Goal: Find specific page/section

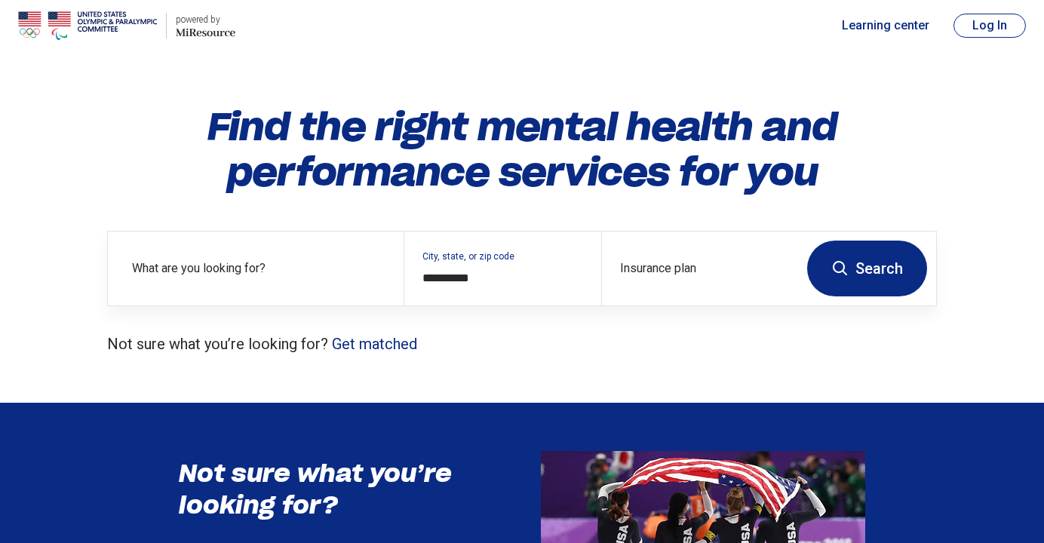
scroll to position [41, 0]
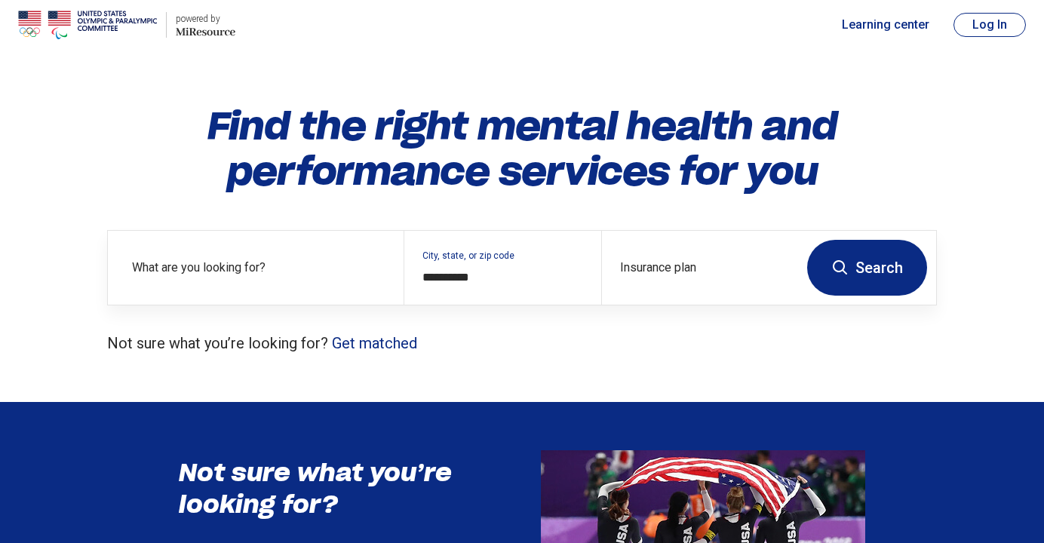
click at [979, 20] on button "Log In" at bounding box center [989, 25] width 72 height 24
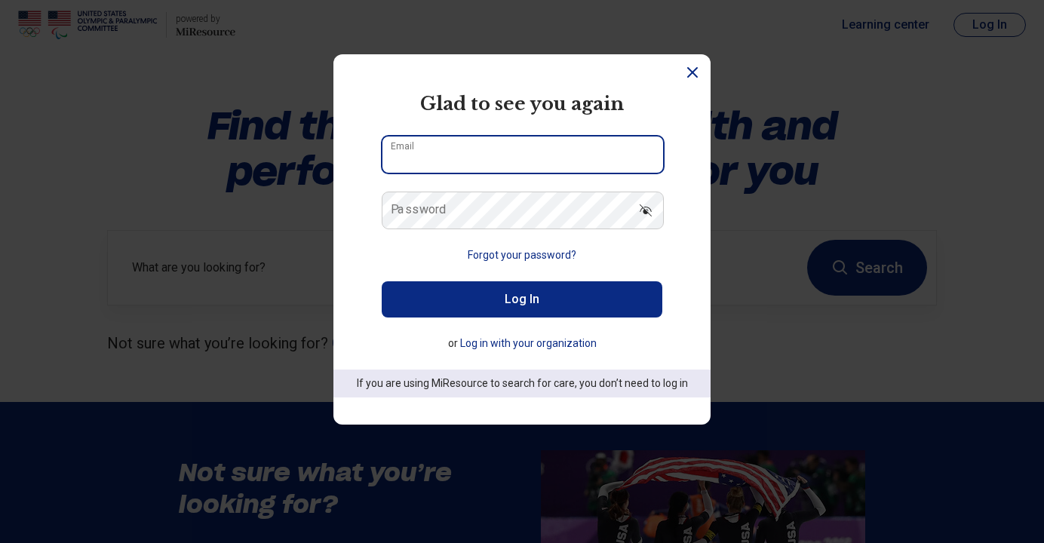
type input "**********"
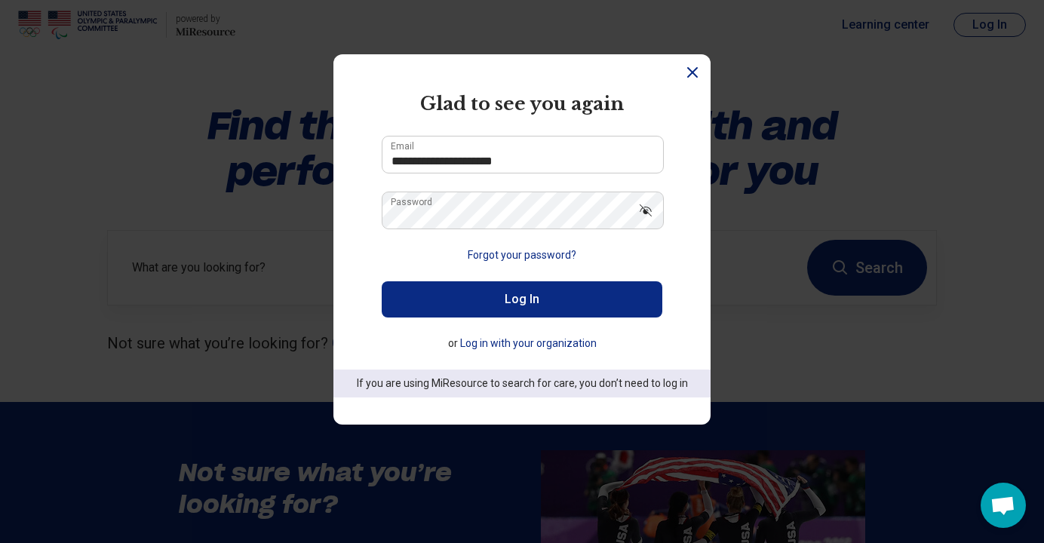
click at [568, 290] on button "Log In" at bounding box center [522, 299] width 280 height 36
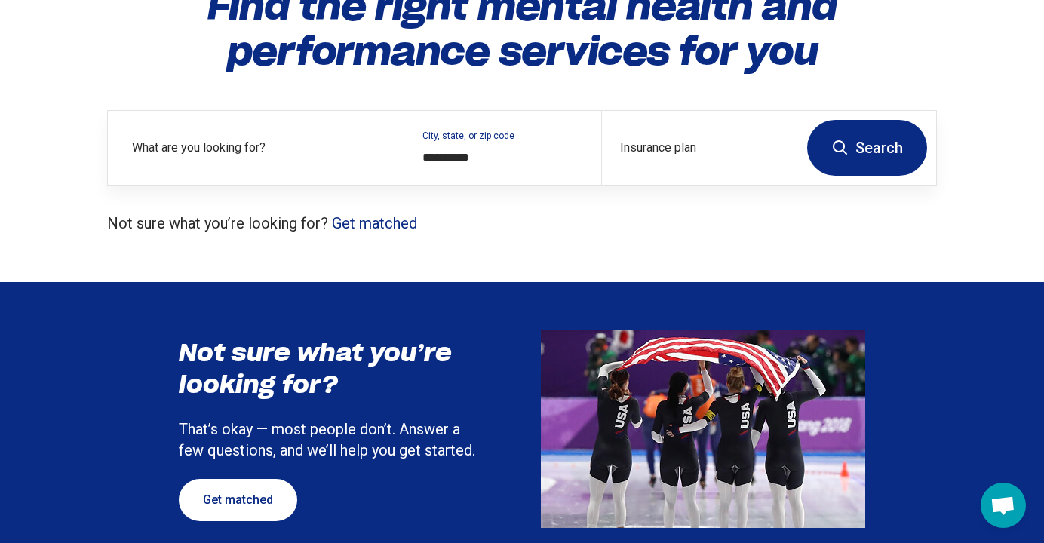
scroll to position [0, 0]
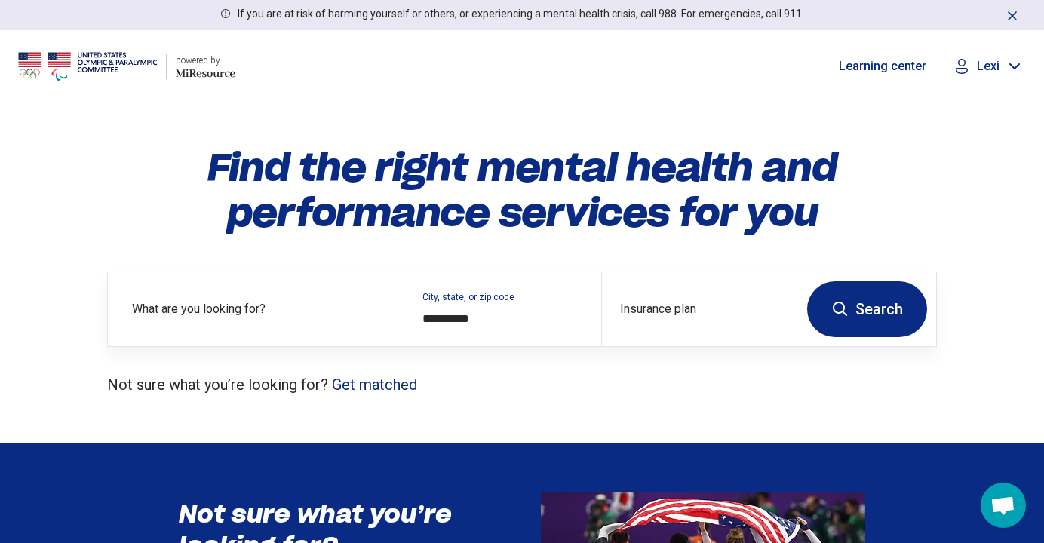
click at [1005, 63] on icon at bounding box center [1014, 66] width 18 height 18
click at [968, 106] on link "My Dashboard" at bounding box center [973, 111] width 106 height 39
